Goal: Information Seeking & Learning: Learn about a topic

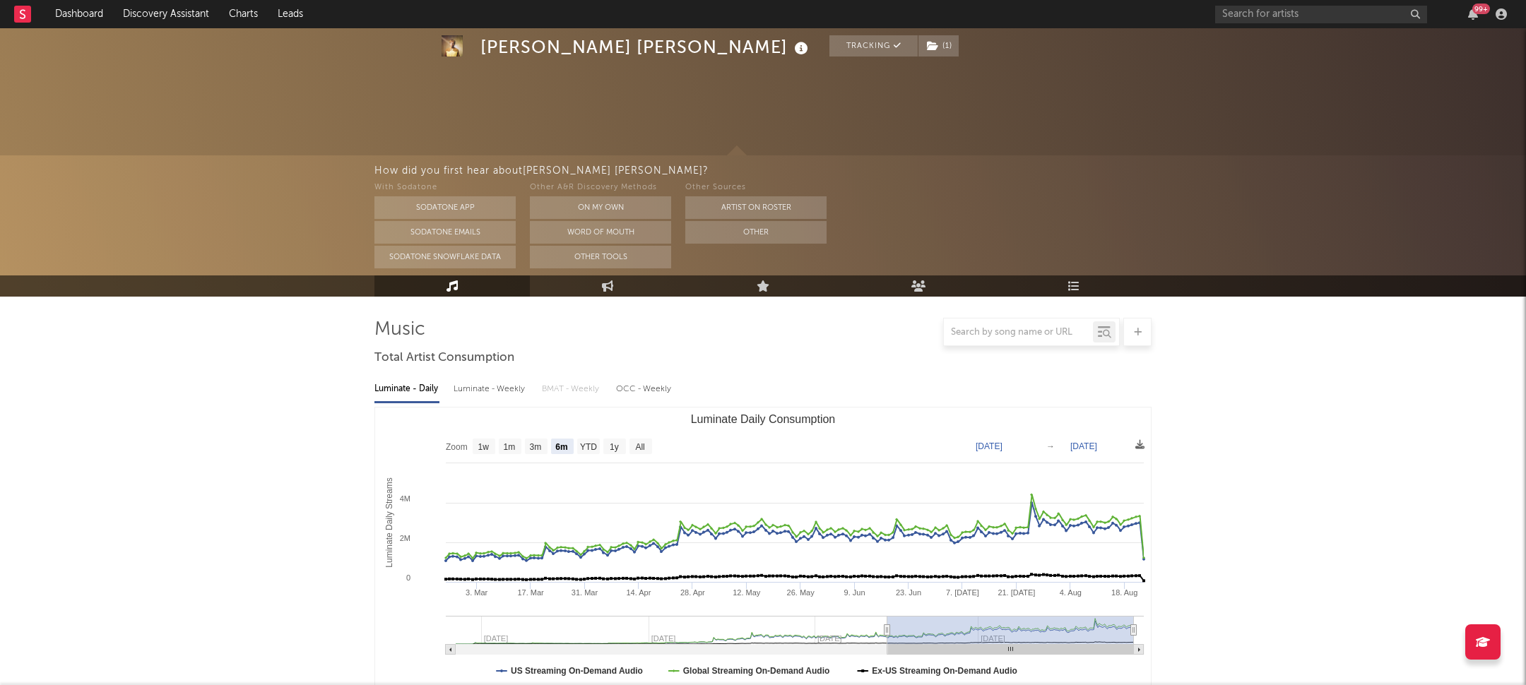
select select "6m"
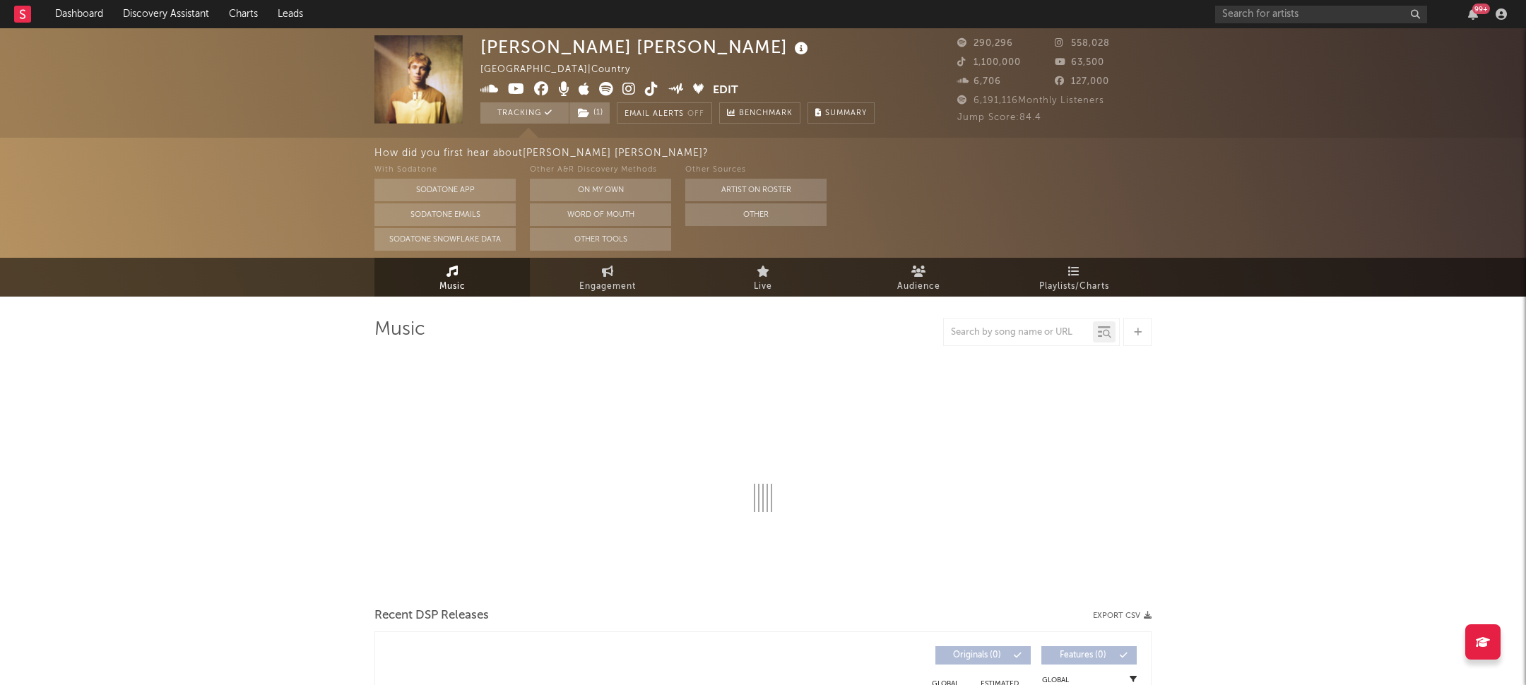
select select "6m"
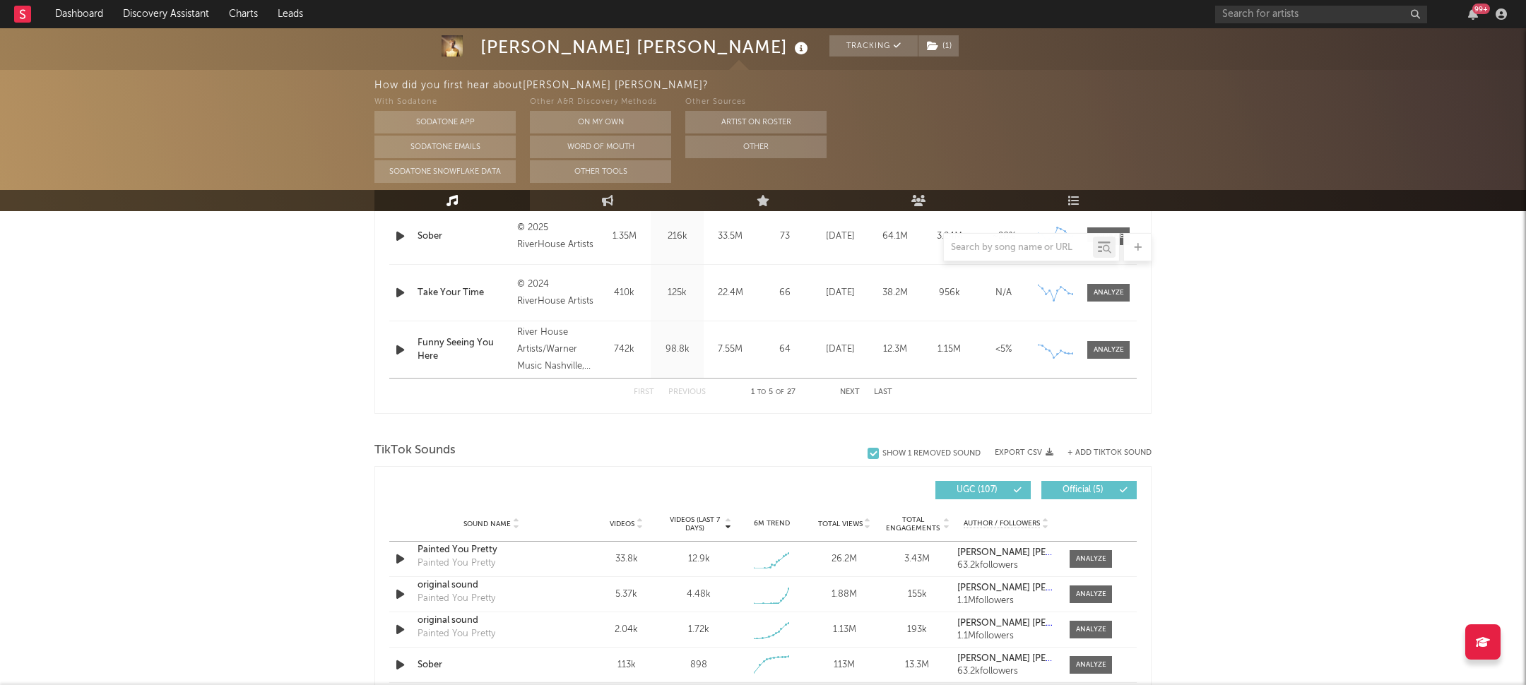
scroll to position [895, 0]
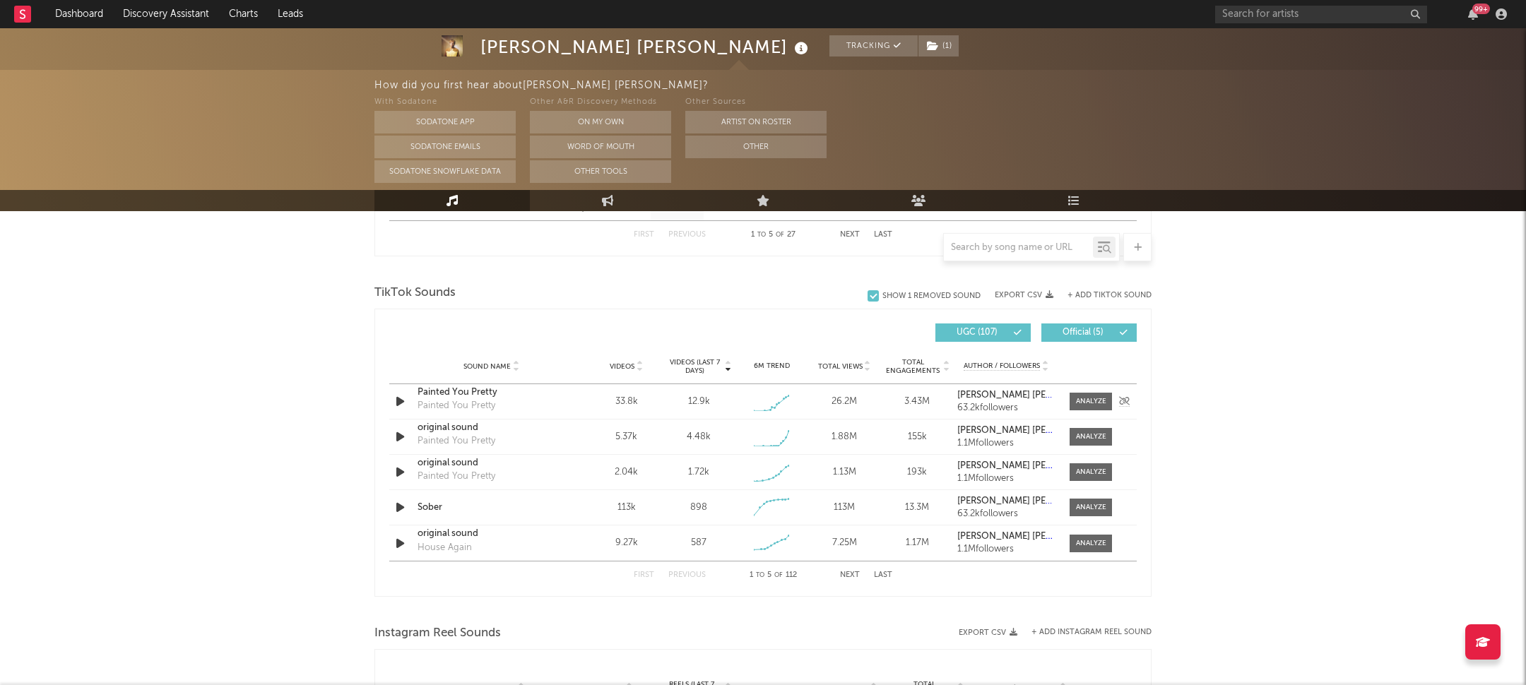
click at [454, 401] on div "Painted You Pretty" at bounding box center [457, 406] width 78 height 14
click at [461, 387] on div "Painted You Pretty" at bounding box center [492, 393] width 148 height 14
click at [459, 467] on div "original sound" at bounding box center [492, 463] width 148 height 14
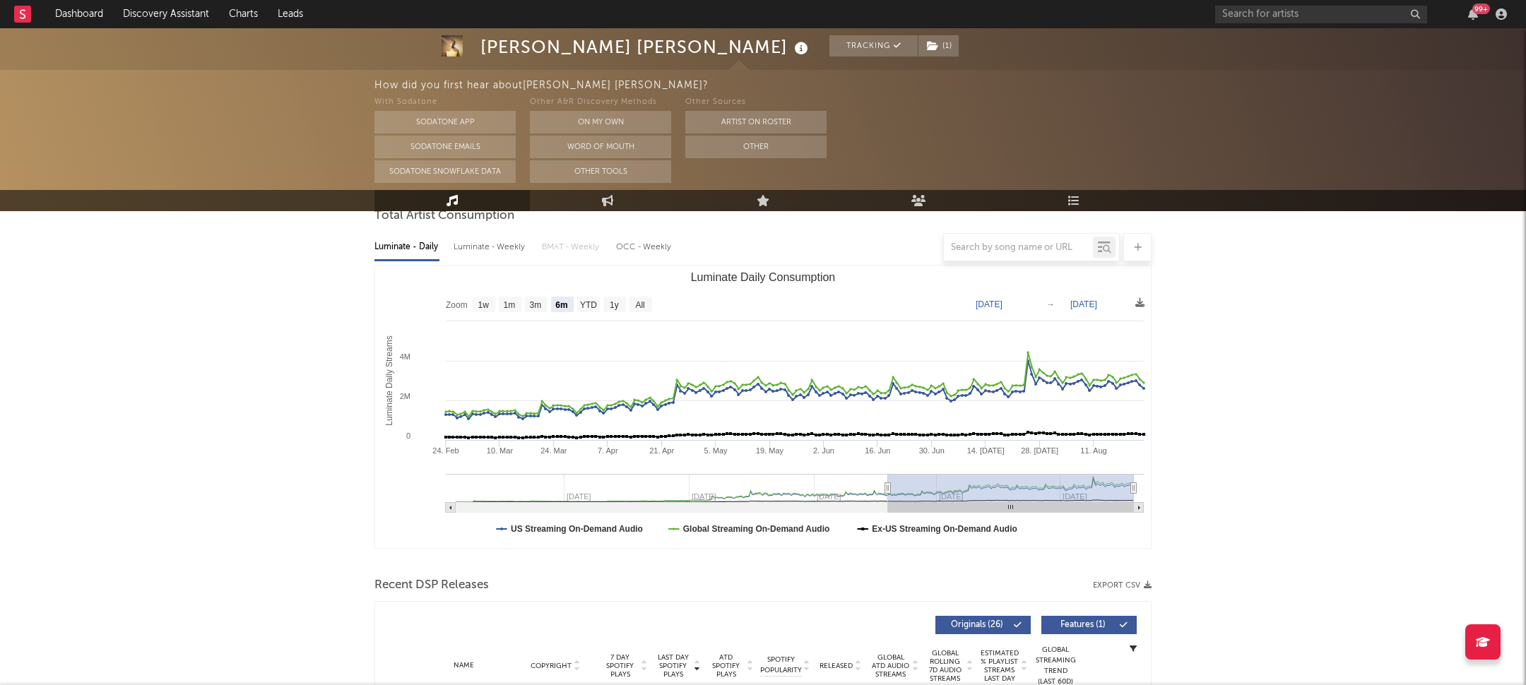
scroll to position [0, 0]
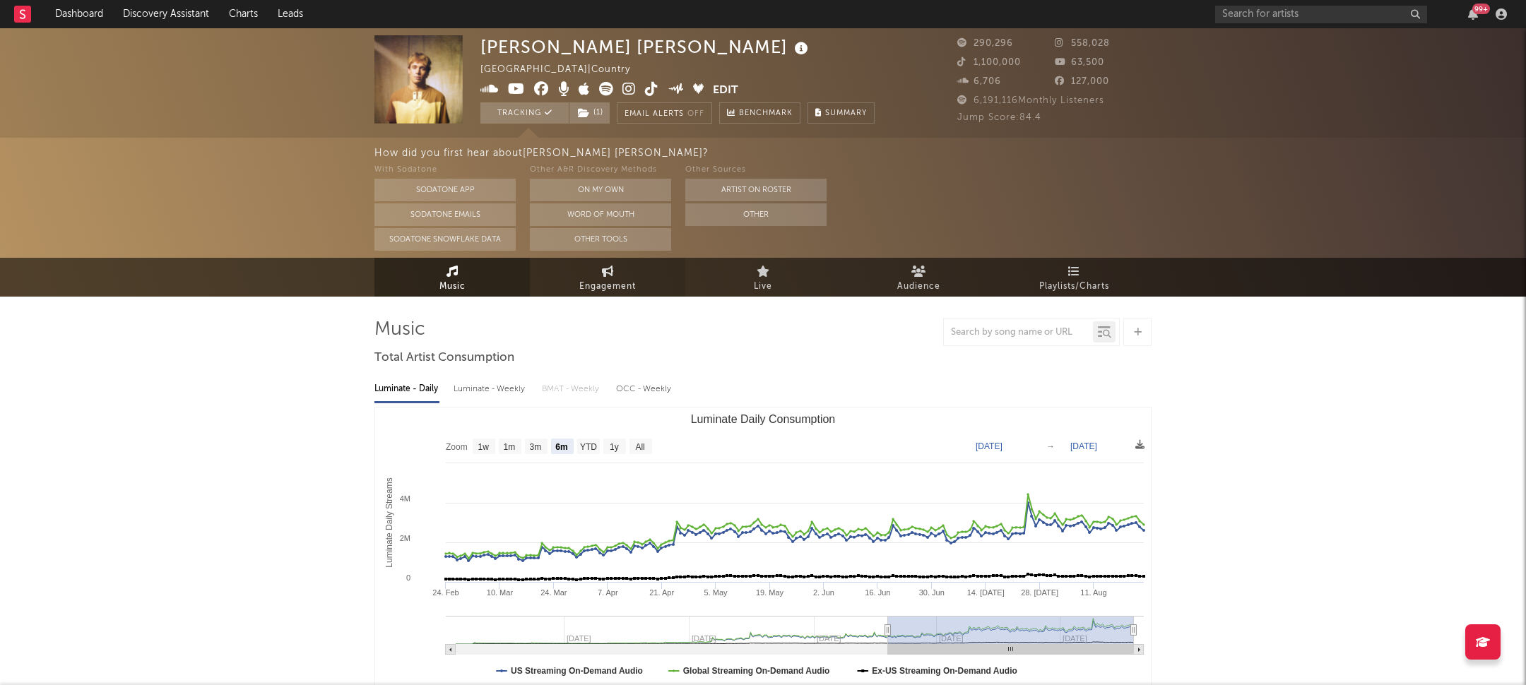
click at [596, 275] on link "Engagement" at bounding box center [607, 277] width 155 height 39
select select "1w"
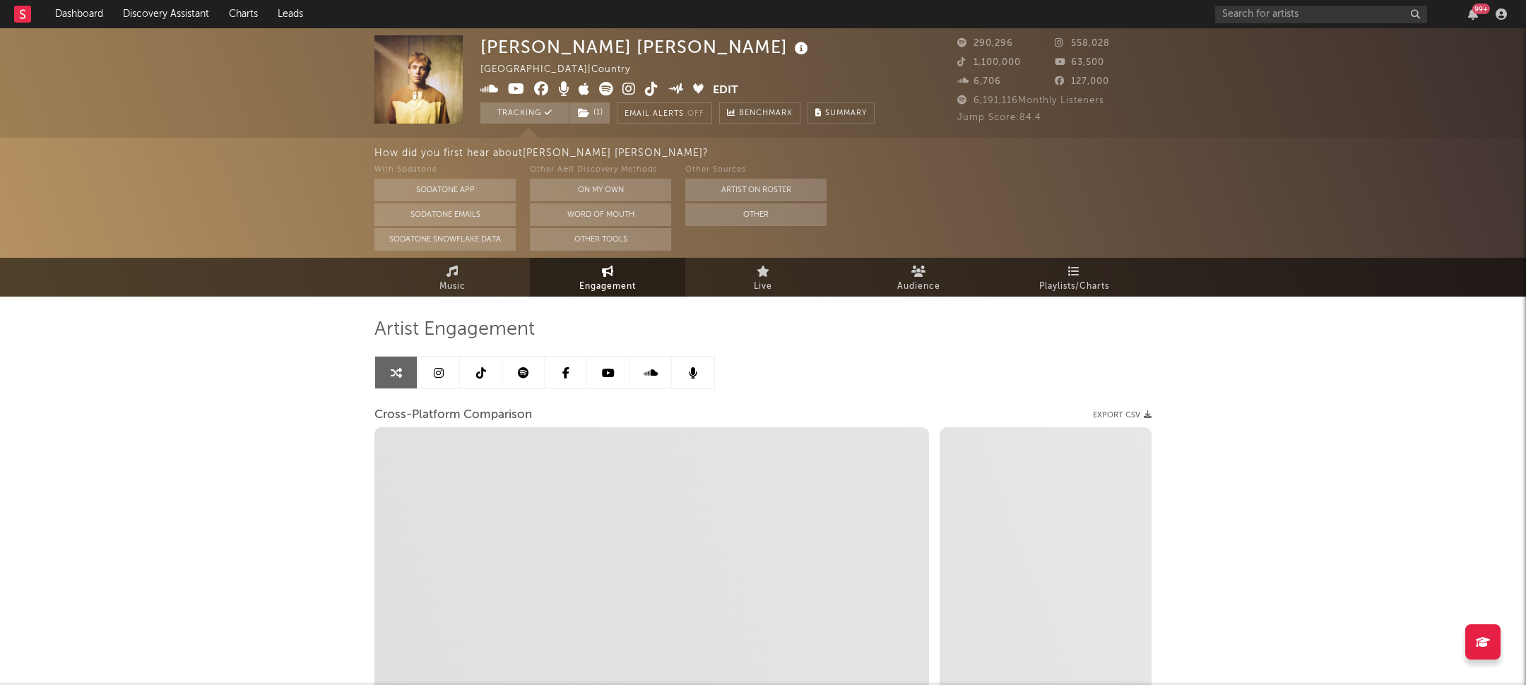
click at [485, 379] on link at bounding box center [481, 373] width 42 height 32
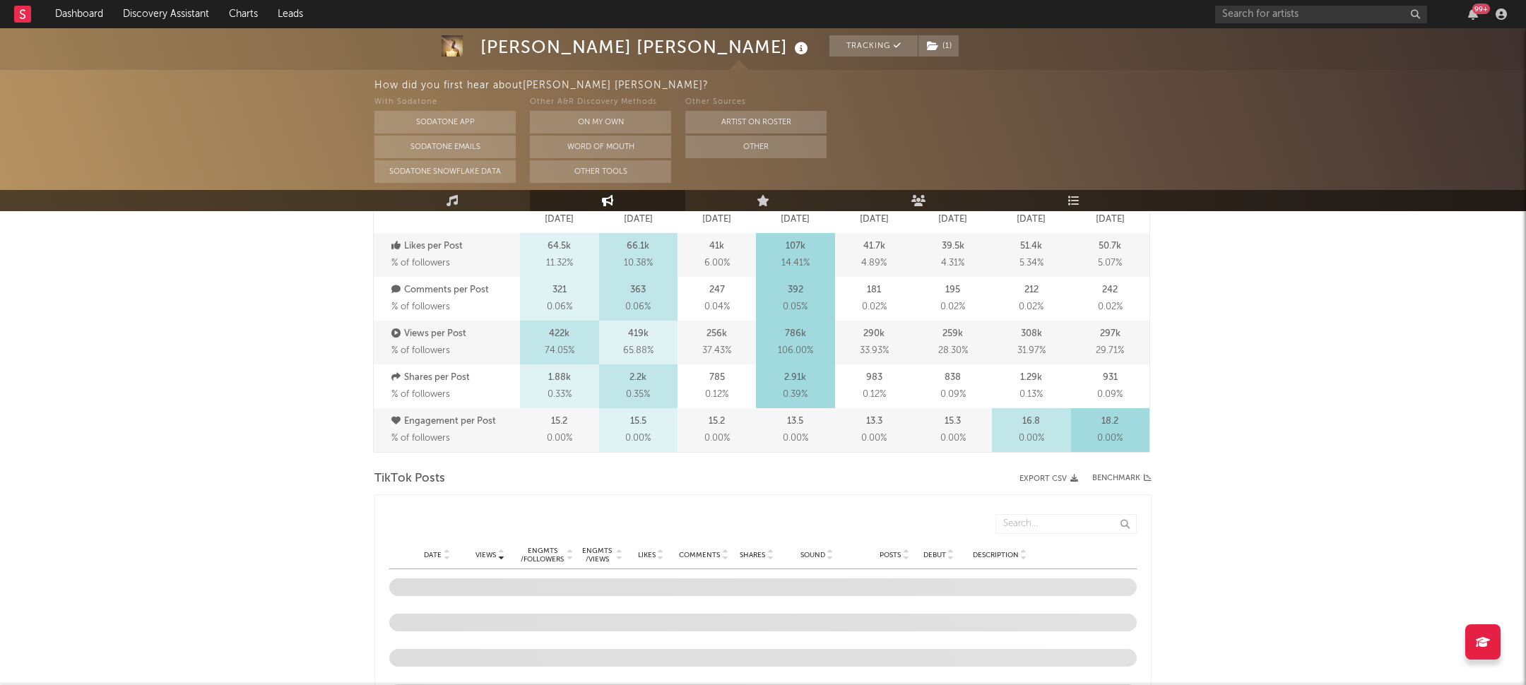
scroll to position [651, 0]
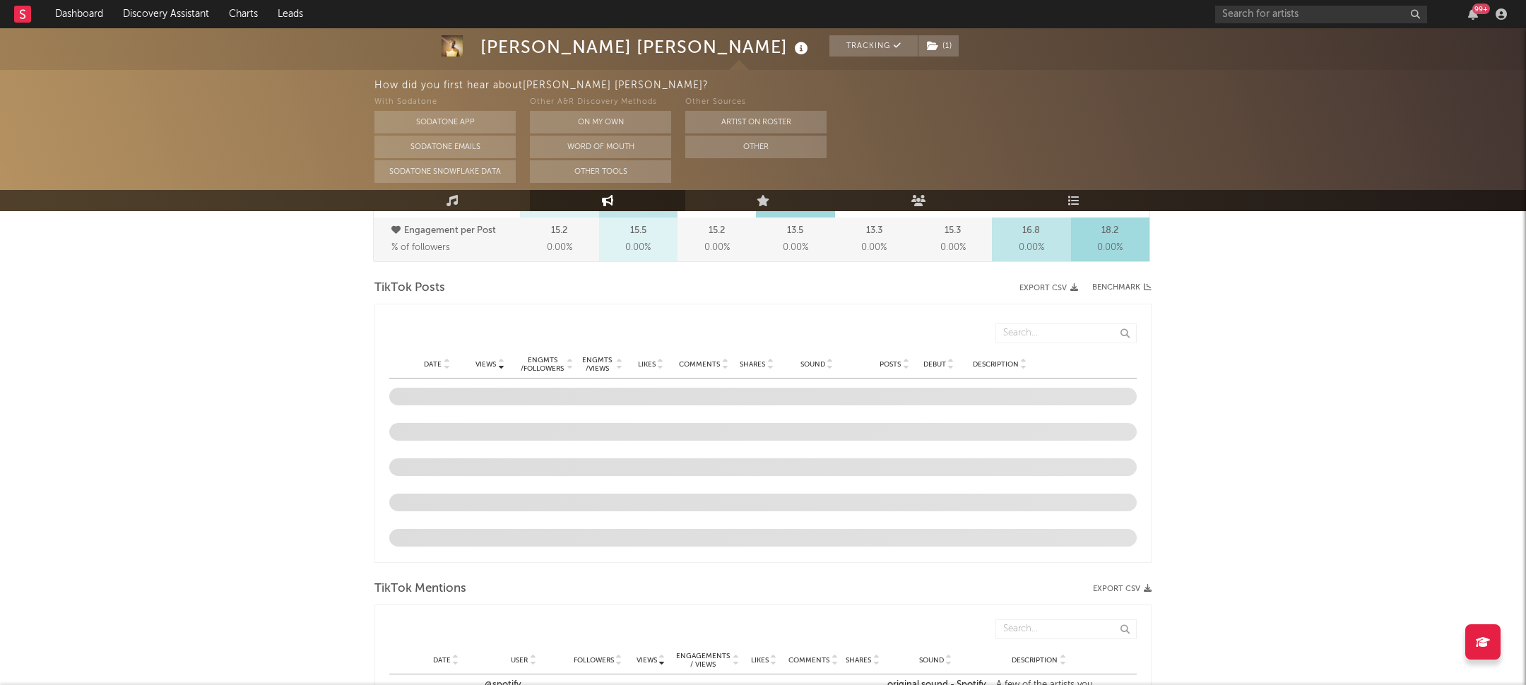
select select "6m"
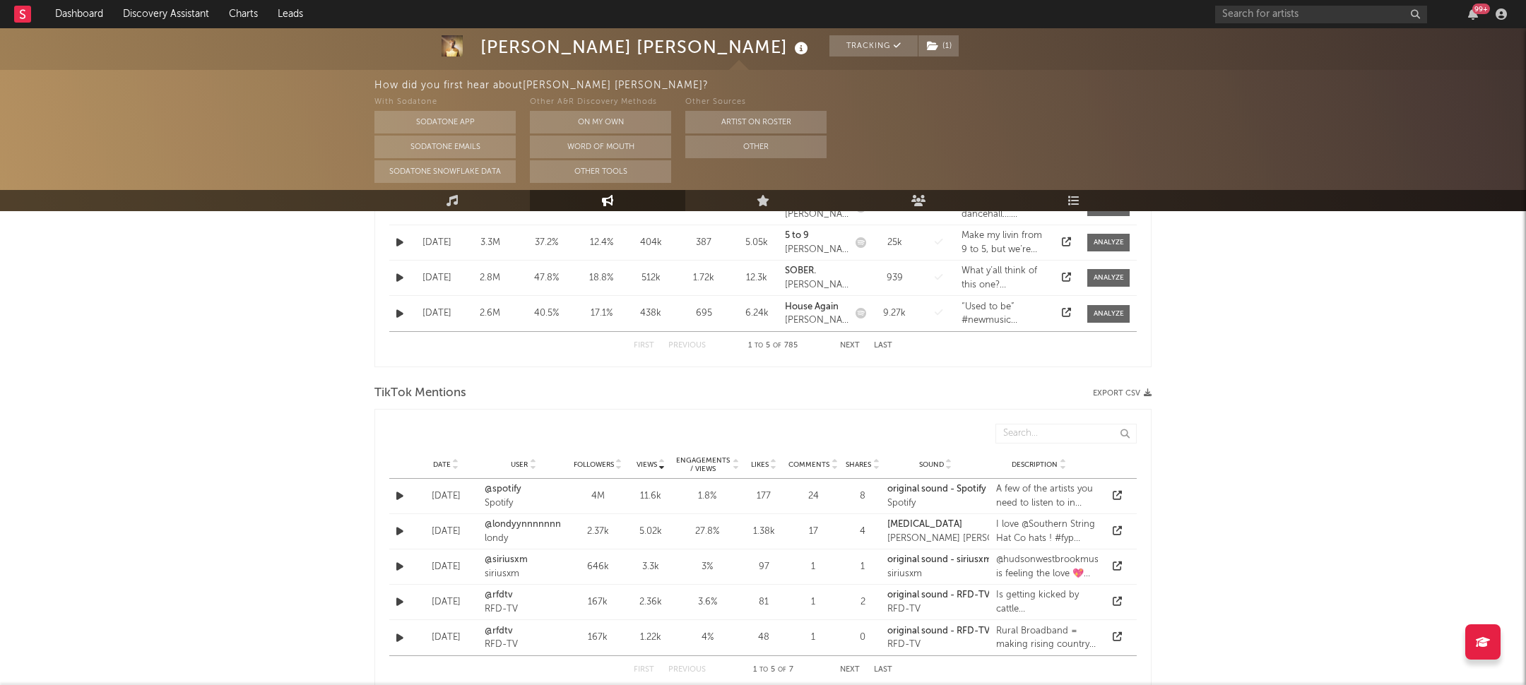
scroll to position [969, 0]
